Goal: Transaction & Acquisition: Subscribe to service/newsletter

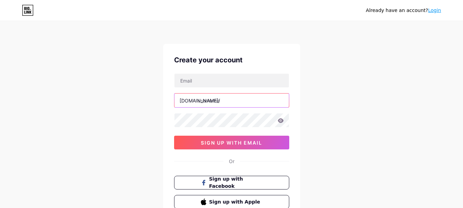
click at [242, 102] on input "text" at bounding box center [231, 101] width 114 height 14
paste input "propertymanagementservicerempstonerempstone"
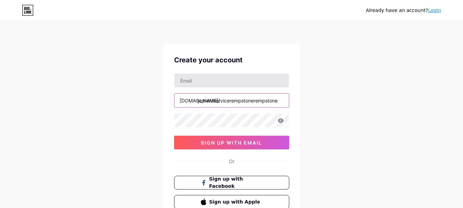
type input "propertymanagementservicerempstonerempstone"
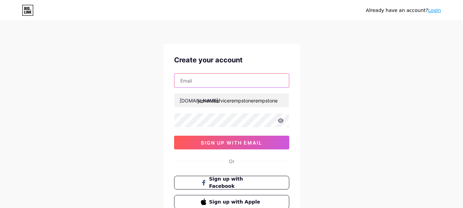
scroll to position [0, 0]
click at [219, 81] on input "text" at bounding box center [231, 81] width 114 height 14
type input "[EMAIL_ADDRESS][DOMAIN_NAME]"
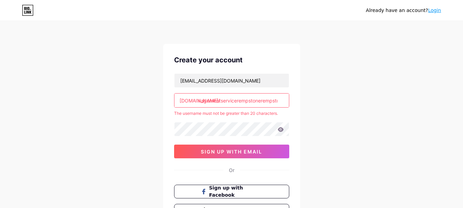
scroll to position [0, 34]
drag, startPoint x: 277, startPoint y: 101, endPoint x: 269, endPoint y: 101, distance: 8.6
click at [269, 101] on input "propertymanagementservicerempstonerempstone" at bounding box center [231, 101] width 114 height 14
click at [278, 100] on input "propertymanagementservicerempstonerempstone" at bounding box center [231, 101] width 114 height 14
click at [279, 101] on input "propertymanagementservicerempstonerempstone" at bounding box center [231, 101] width 114 height 14
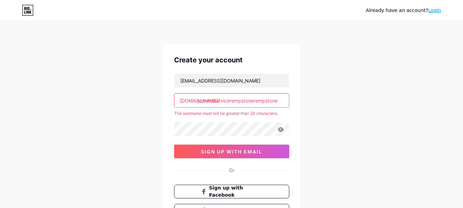
click at [258, 96] on input "propertymanagementservicerempstonerempstone" at bounding box center [231, 101] width 114 height 14
click at [257, 96] on input "propertymanagementservicerempstonerempstone" at bounding box center [231, 101] width 114 height 14
click at [203, 119] on div "[EMAIL_ADDRESS][DOMAIN_NAME] [DOMAIN_NAME]/ propertymanagementservicerempstoner…" at bounding box center [231, 115] width 115 height 85
click at [239, 101] on input "propertymanagementservicerempstonerempstonepropertymanagementservice" at bounding box center [231, 101] width 114 height 14
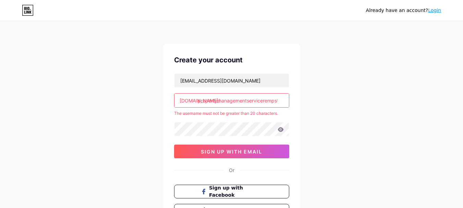
click at [275, 102] on input "propertymanagementservicerempstonerempstonepropertymanagementservice" at bounding box center [231, 101] width 114 height 14
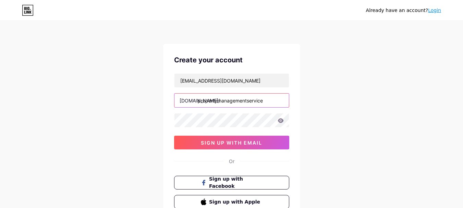
click at [271, 102] on input "propertymanagementservice" at bounding box center [231, 101] width 114 height 14
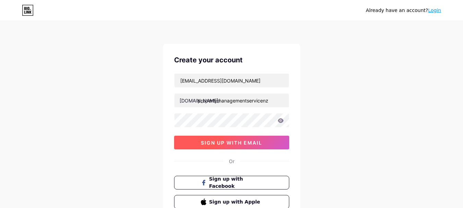
click at [257, 142] on span "sign up with email" at bounding box center [231, 143] width 61 height 6
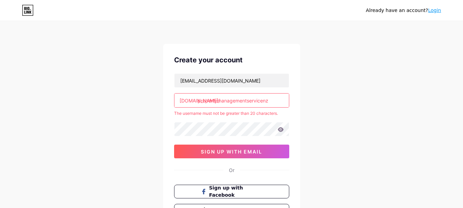
click at [270, 100] on input "propertymanagementservicenz" at bounding box center [231, 101] width 114 height 14
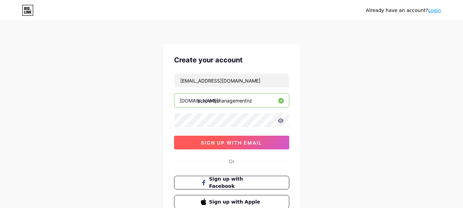
type input "propertymanagementnz"
click at [244, 151] on div "Create your account [EMAIL_ADDRESS][DOMAIN_NAME] [DOMAIN_NAME]/ propertymanagem…" at bounding box center [231, 132] width 137 height 176
click at [238, 139] on button "sign up with email" at bounding box center [231, 143] width 115 height 14
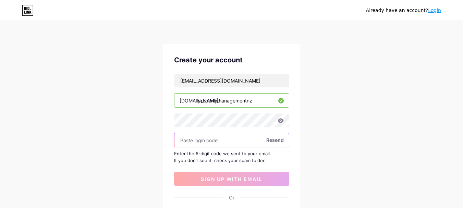
paste input "965285"
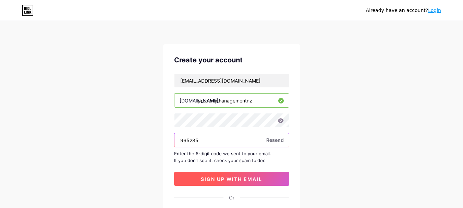
type input "965285"
click at [239, 180] on span "sign up with email" at bounding box center [231, 179] width 61 height 6
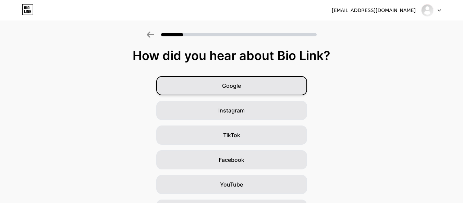
click at [293, 77] on div "Google" at bounding box center [231, 85] width 151 height 19
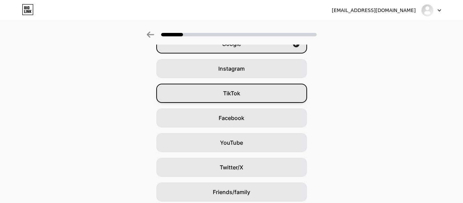
scroll to position [42, 0]
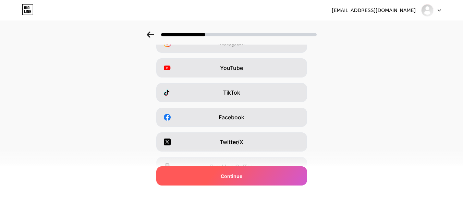
click at [264, 179] on div "Continue" at bounding box center [231, 175] width 151 height 19
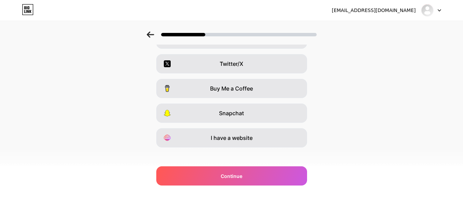
scroll to position [127, 0]
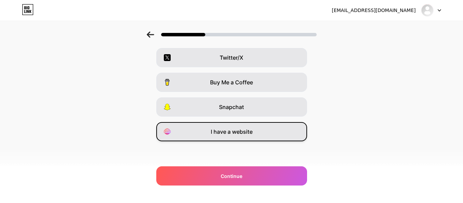
click at [256, 138] on div "I have a website" at bounding box center [231, 131] width 151 height 19
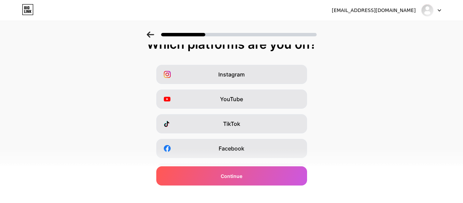
scroll to position [0, 0]
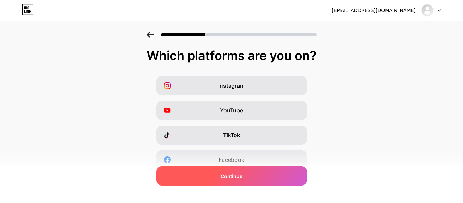
click at [245, 179] on div "Continue" at bounding box center [231, 175] width 151 height 19
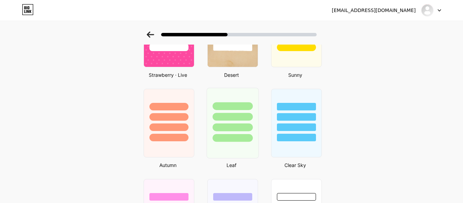
scroll to position [445, 0]
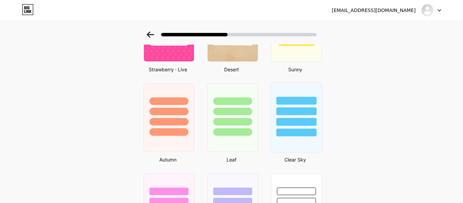
click at [307, 130] on div at bounding box center [296, 132] width 40 height 8
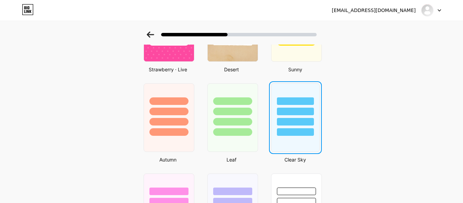
scroll to position [0, 0]
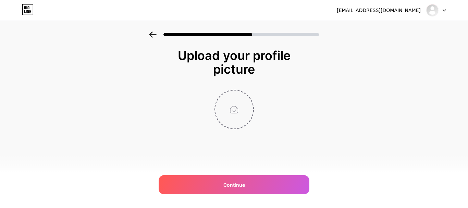
click at [238, 111] on input "file" at bounding box center [234, 109] width 38 height 38
type input "C:\fakepath\Logo.png"
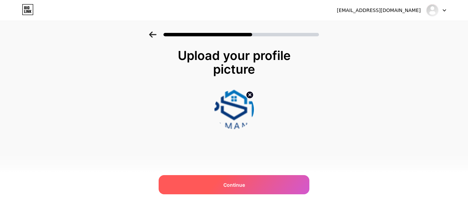
click at [252, 182] on div "Continue" at bounding box center [234, 184] width 151 height 19
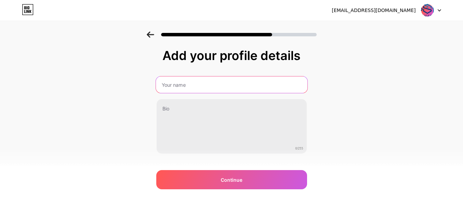
click at [191, 84] on input "text" at bounding box center [231, 84] width 151 height 16
paste input "Property Management [GEOGRAPHIC_DATA] | Rempstone Property Management NZ"
type input "Property Management [GEOGRAPHIC_DATA] | Rempstone Property Management NZ"
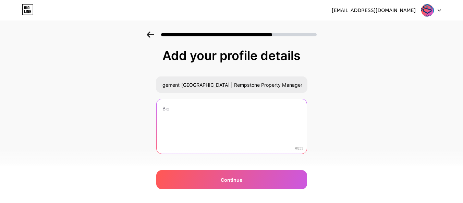
scroll to position [0, 0]
click at [238, 117] on textarea at bounding box center [231, 127] width 151 height 56
click at [234, 125] on textarea at bounding box center [231, 127] width 151 height 56
paste textarea "Rempstone provides leading Property Management Christchurch services. From rent…"
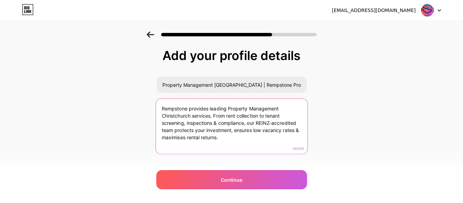
click at [179, 110] on textarea "Rempstone provides leading Property Management Christchurch services. From rent…" at bounding box center [231, 127] width 151 height 56
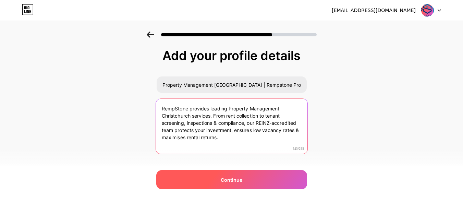
type textarea "RempStone provides leading Property Management Christchurch services. From rent…"
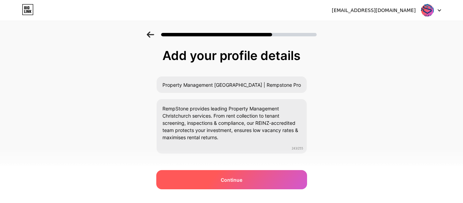
click at [247, 175] on div "Continue" at bounding box center [231, 179] width 151 height 19
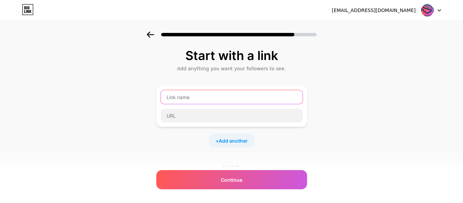
click at [201, 99] on input "text" at bounding box center [232, 97] width 142 height 14
paste input "Residential & Commercial Property Management Services in [GEOGRAPHIC_DATA]"
type input "Residential & Commercial Property Management Services in [GEOGRAPHIC_DATA]"
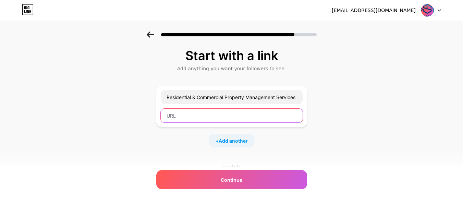
click at [236, 117] on input "text" at bounding box center [232, 116] width 142 height 14
paste input "[URL][DOMAIN_NAME]"
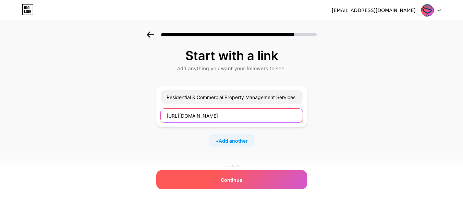
type input "[URL][DOMAIN_NAME]"
click at [248, 186] on div "Continue" at bounding box center [231, 179] width 151 height 19
click at [242, 181] on span "Continue" at bounding box center [232, 179] width 22 height 7
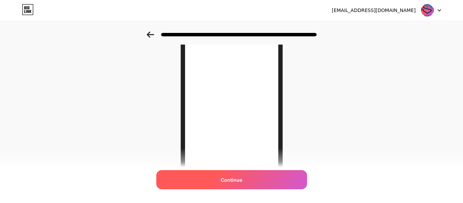
scroll to position [69, 0]
click at [246, 181] on div "Continue" at bounding box center [231, 179] width 151 height 19
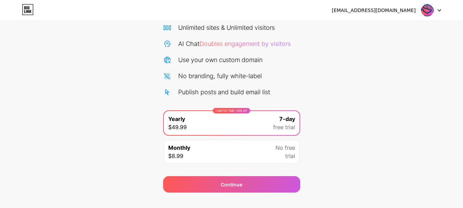
scroll to position [68, 0]
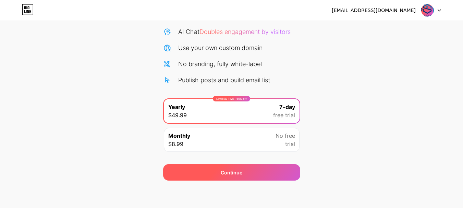
click at [261, 172] on div "Continue" at bounding box center [231, 172] width 137 height 16
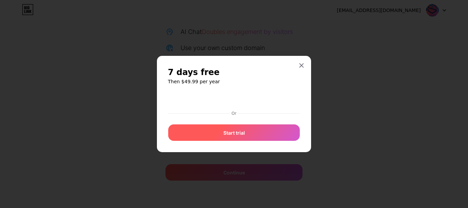
click at [245, 131] on div "Start trial" at bounding box center [234, 132] width 132 height 16
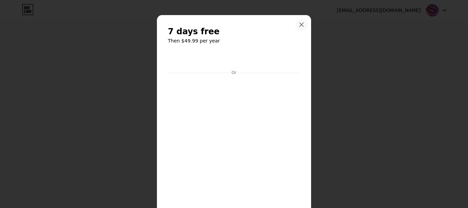
click at [303, 22] on div at bounding box center [301, 25] width 12 height 12
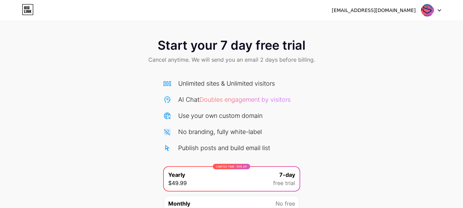
scroll to position [34, 0]
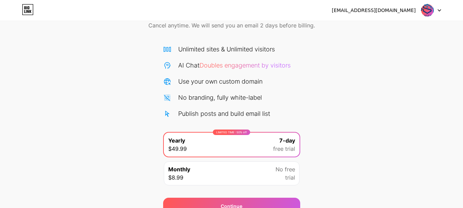
click at [435, 9] on div at bounding box center [431, 10] width 20 height 12
click at [13, 8] on div "[EMAIL_ADDRESS][DOMAIN_NAME] Logout" at bounding box center [231, 10] width 463 height 12
click at [22, 7] on icon at bounding box center [28, 9] width 12 height 11
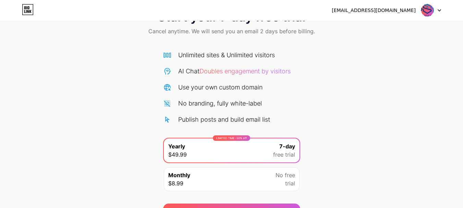
scroll to position [68, 0]
